Goal: Find specific page/section

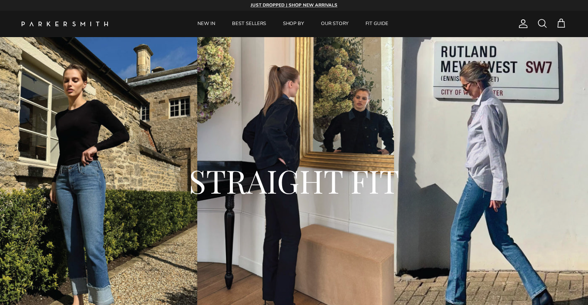
click at [542, 26] on span at bounding box center [542, 23] width 10 height 10
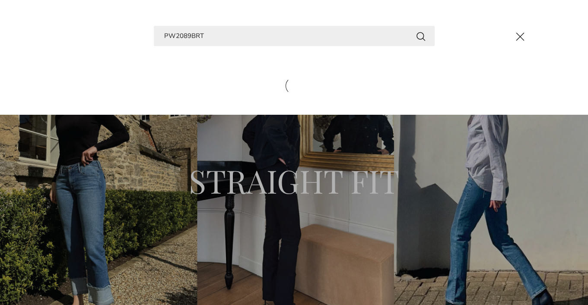
type input "PW2089BRT"
click at [420, 36] on button "Search" at bounding box center [420, 36] width 10 height 11
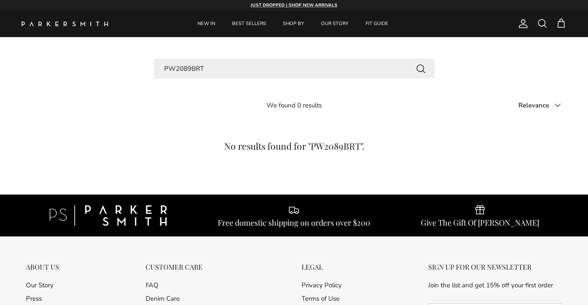
click at [218, 66] on input "PW2089BRT" at bounding box center [294, 69] width 281 height 20
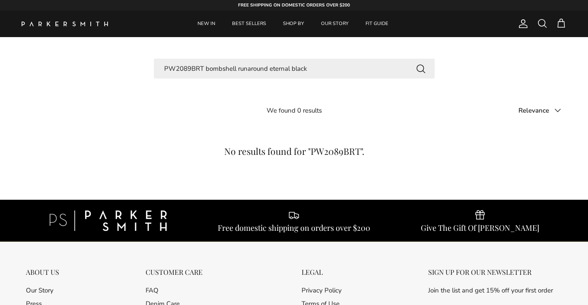
type input "PW2089BRT bombshell runaround eternal black"
click at [420, 68] on button "Search" at bounding box center [420, 68] width 10 height 11
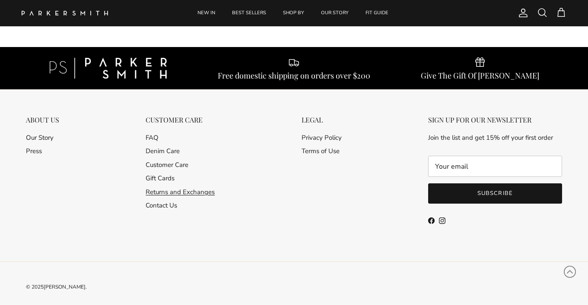
scroll to position [822, 0]
